Goal: Find specific page/section: Find specific page/section

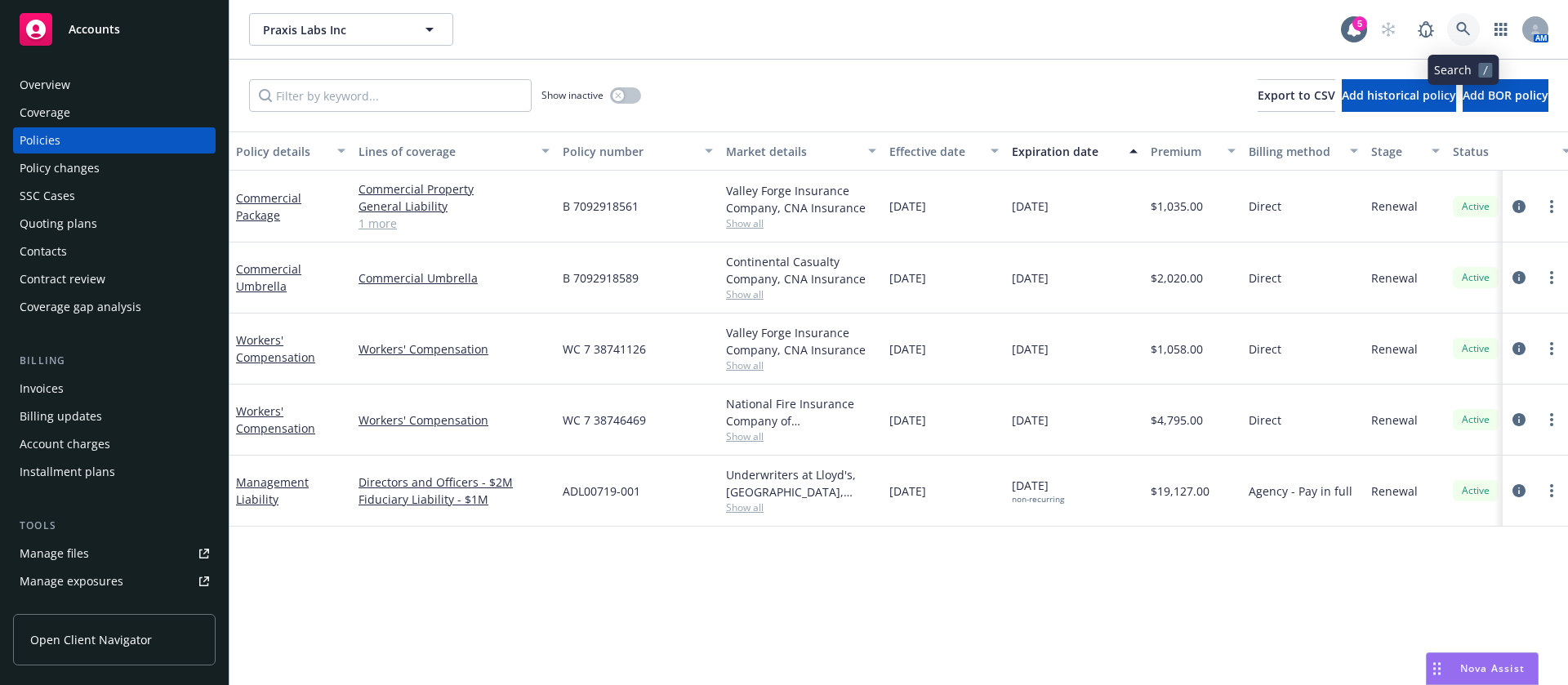
click at [1469, 21] on link at bounding box center [1463, 29] width 33 height 33
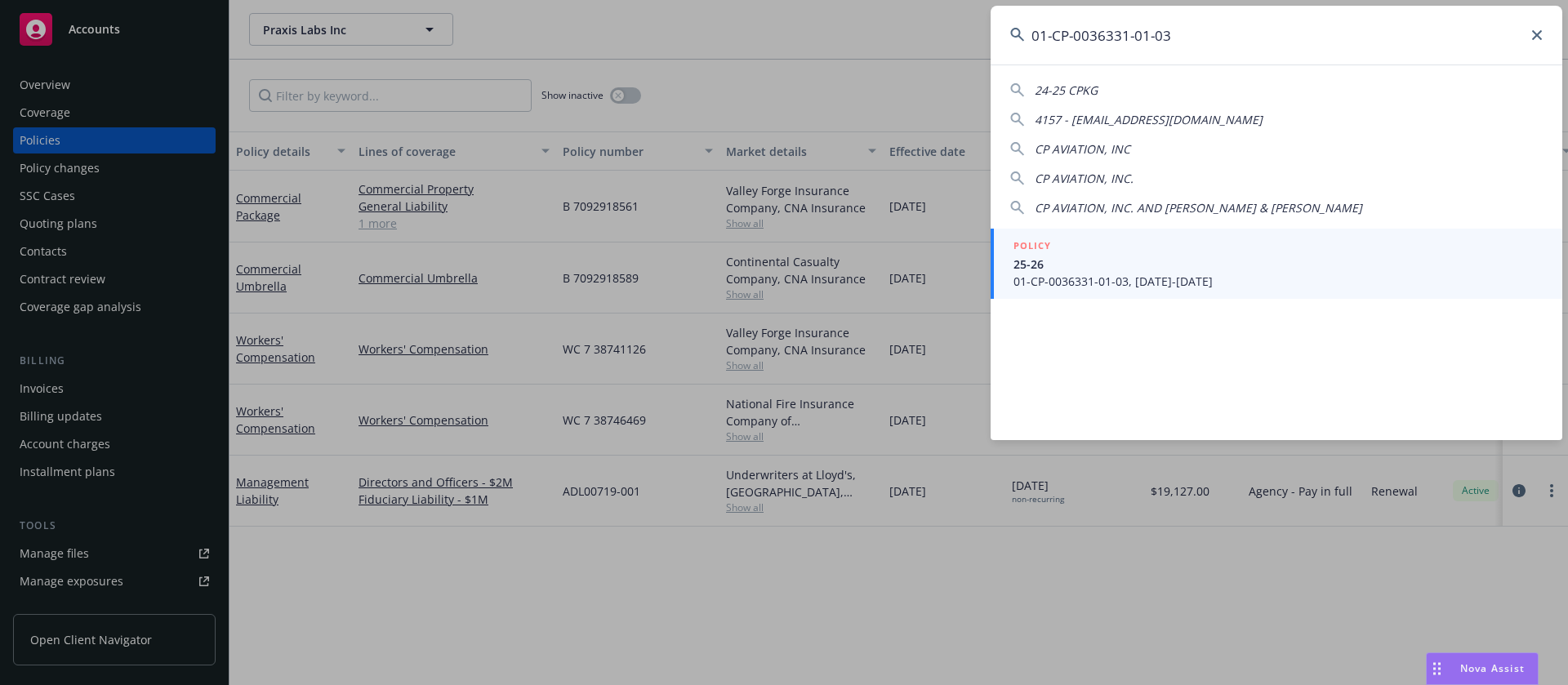
type input "01-CP-0036331-01-03"
click at [1165, 271] on span "25-26" at bounding box center [1278, 264] width 530 height 17
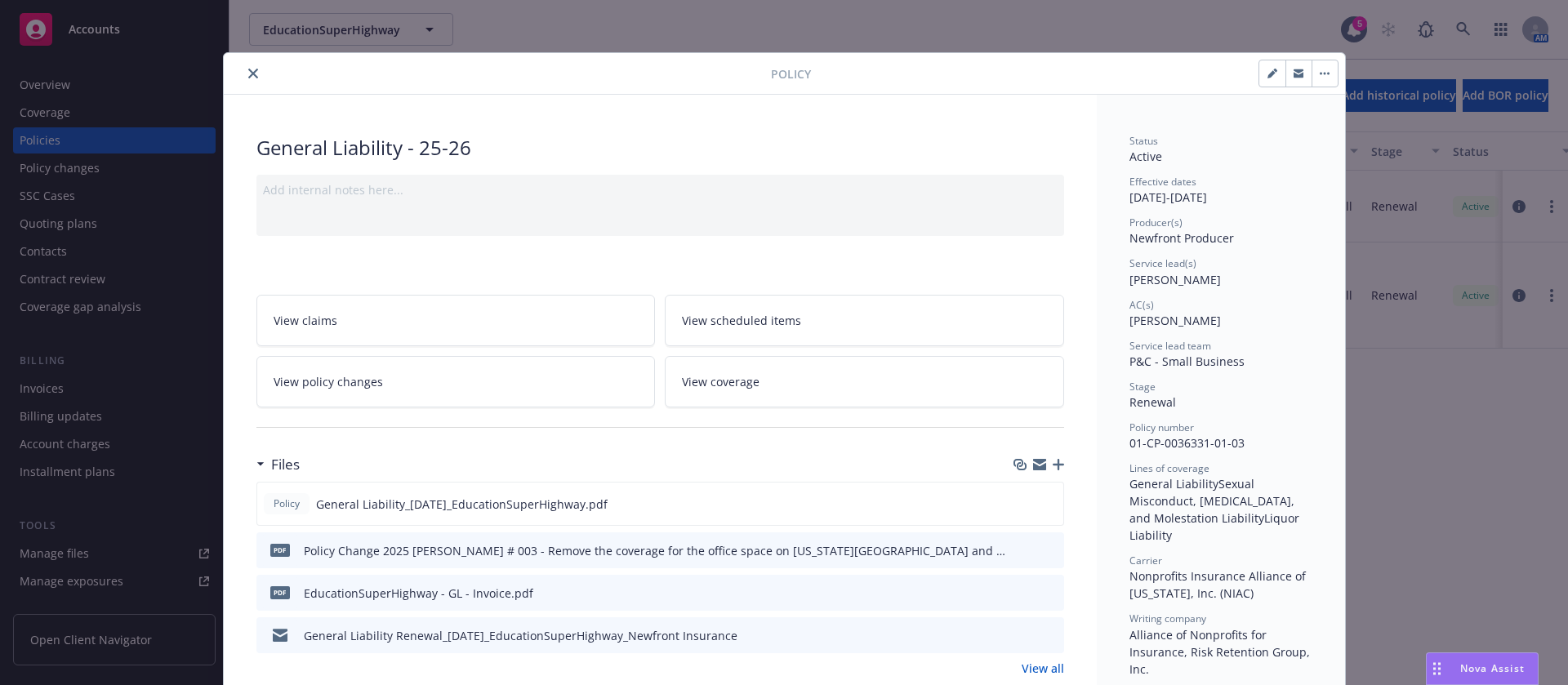
click at [248, 74] on icon "close" at bounding box center [253, 73] width 9 height 9
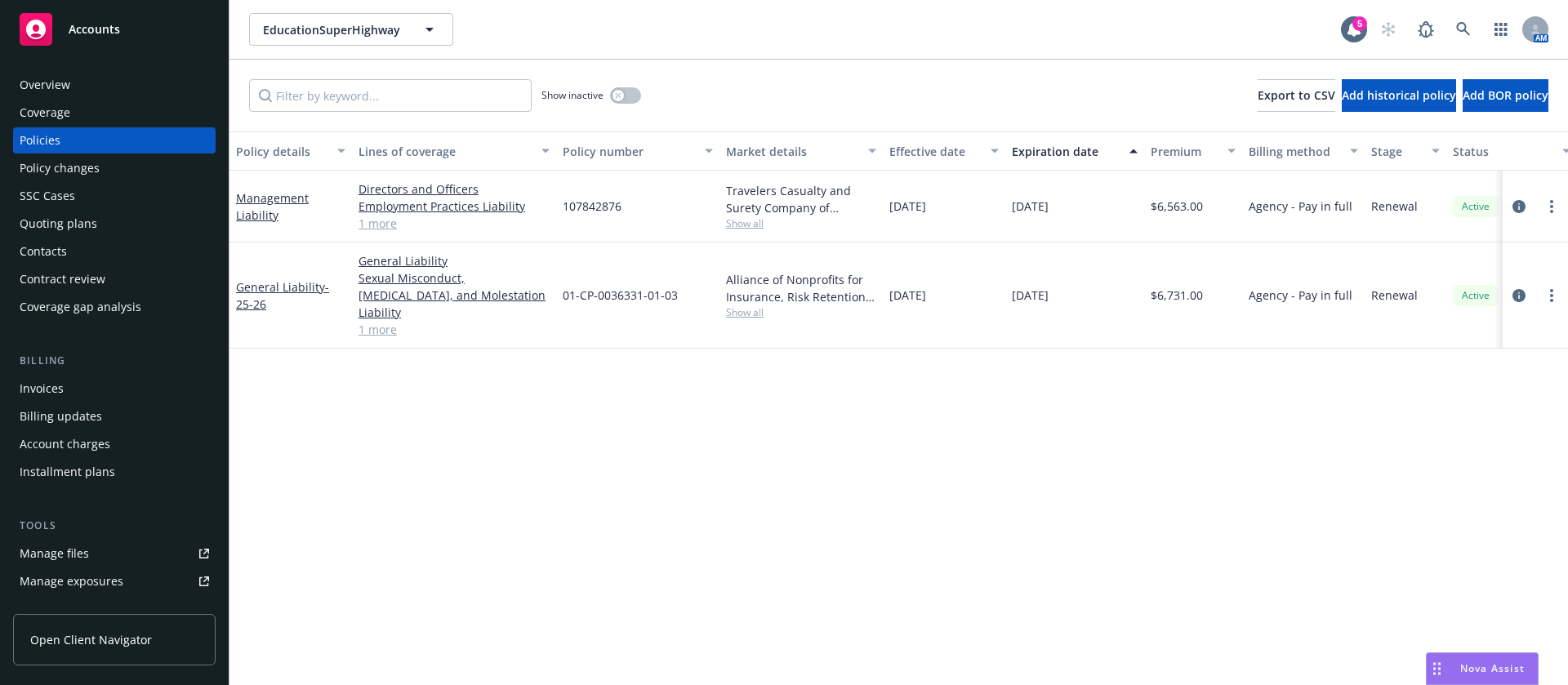
click at [98, 391] on div "Invoices" at bounding box center [114, 388] width 189 height 27
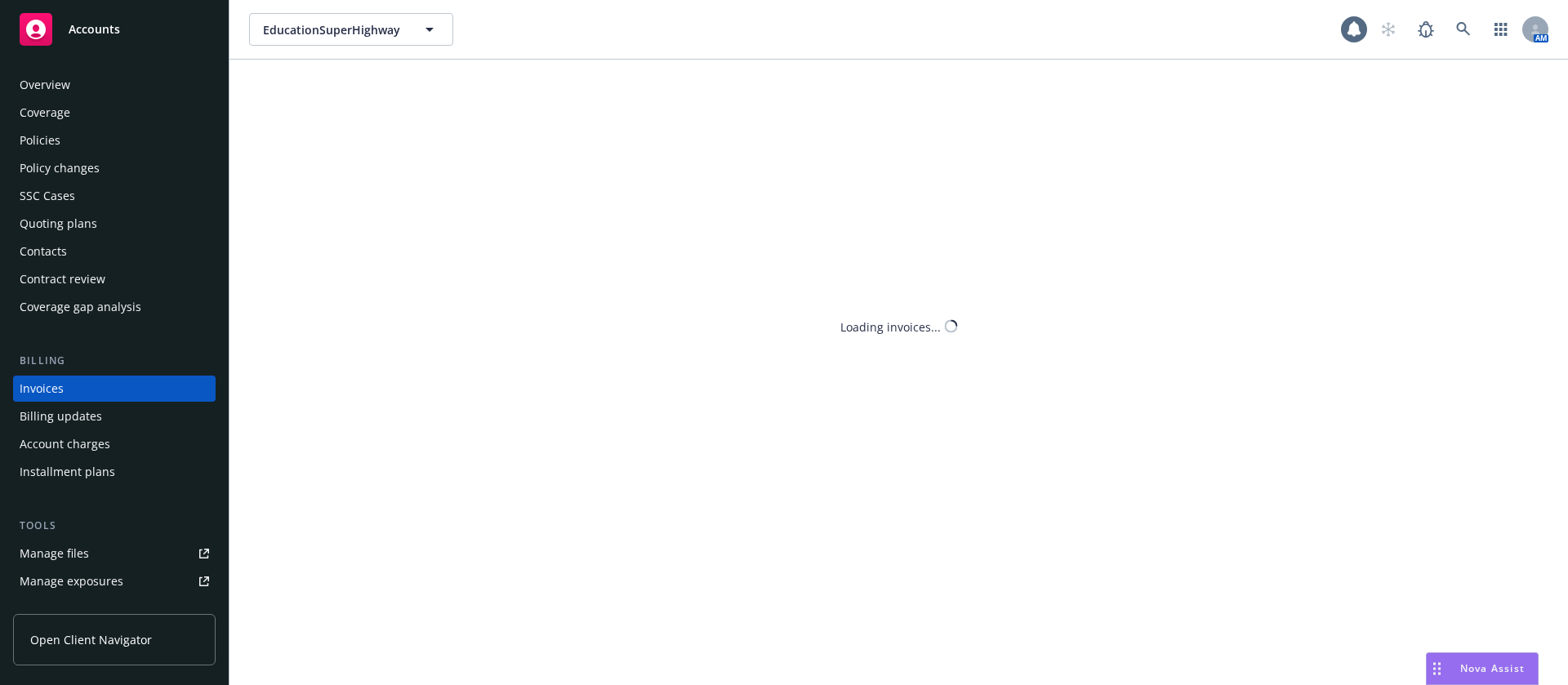
scroll to position [21, 0]
